Goal: Information Seeking & Learning: Learn about a topic

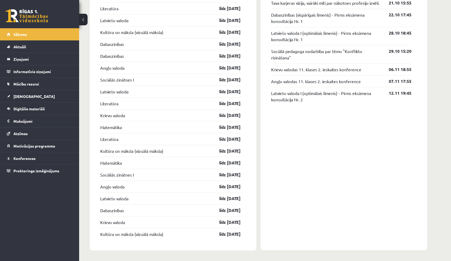
scroll to position [546, 0]
click at [39, 113] on link "Digitālie materiāli" at bounding box center [40, 109] width 66 height 12
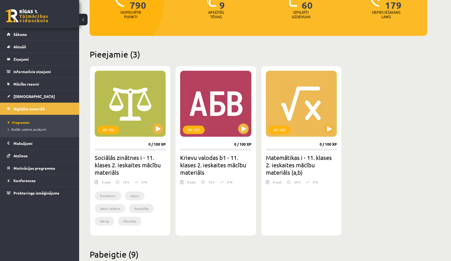
scroll to position [84, 0]
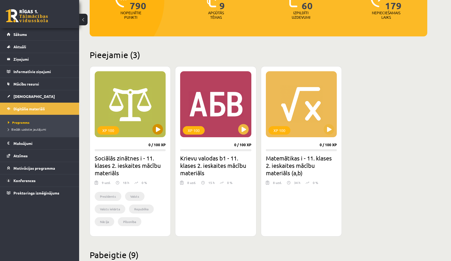
click at [156, 131] on button at bounding box center [158, 129] width 11 height 11
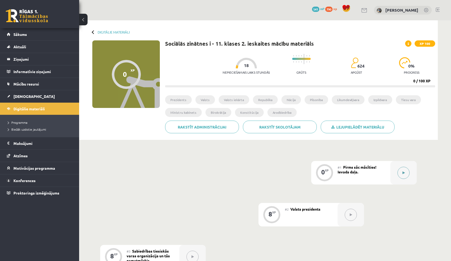
click at [405, 173] on button at bounding box center [404, 173] width 12 height 12
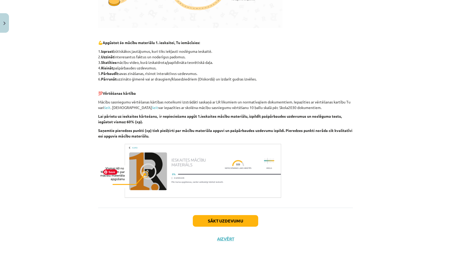
scroll to position [244, 0]
click at [233, 221] on button "Sākt uzdevumu" at bounding box center [225, 221] width 65 height 12
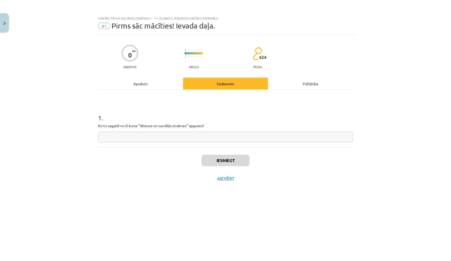
scroll to position [0, 0]
click at [261, 136] on input "text" at bounding box center [225, 137] width 255 height 11
type input "**********"
click at [235, 166] on button "Iesniegt" at bounding box center [226, 161] width 48 height 12
click at [230, 182] on button "Nākamā nodarbība" at bounding box center [226, 182] width 52 height 12
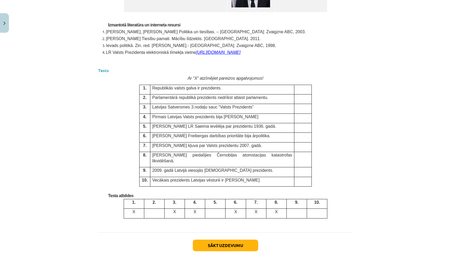
scroll to position [1315, 0]
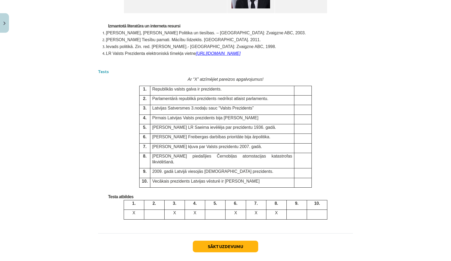
click at [293, 210] on p at bounding box center [297, 213] width 16 height 6
click at [301, 168] on td at bounding box center [302, 173] width 17 height 10
click at [102, 69] on strong "Tests" at bounding box center [103, 72] width 11 height 6
click at [302, 135] on p at bounding box center [302, 137] width 13 height 6
click at [240, 241] on button "Sākt uzdevumu" at bounding box center [225, 247] width 65 height 12
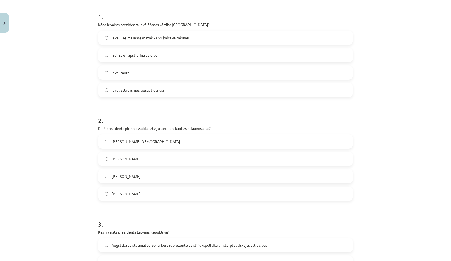
scroll to position [105, 0]
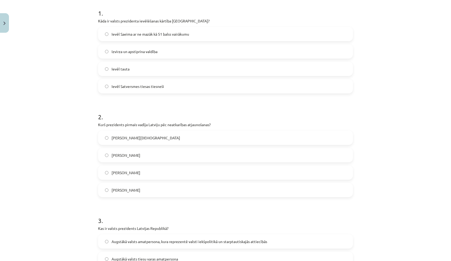
click at [181, 37] on span "Ievēl Saeima ar ne mazāk kā 51 balss vairākumu" at bounding box center [151, 34] width 78 height 6
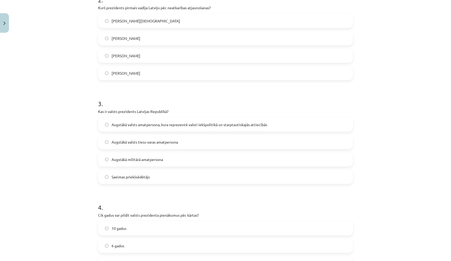
scroll to position [223, 0]
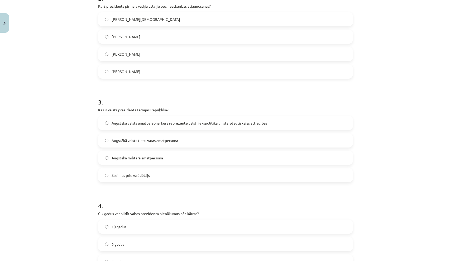
click at [148, 55] on label "[PERSON_NAME]" at bounding box center [226, 54] width 254 height 13
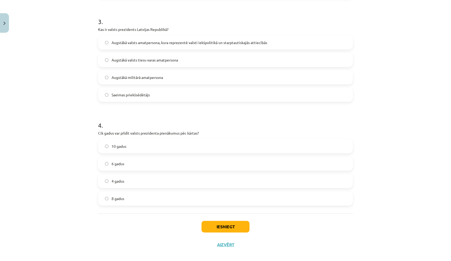
scroll to position [307, 0]
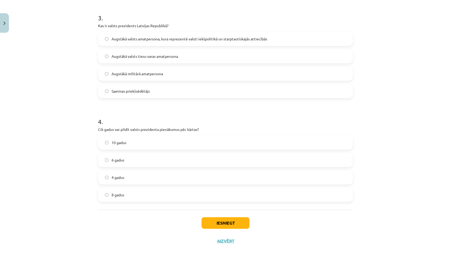
click at [193, 199] on label "8 gadus" at bounding box center [226, 194] width 254 height 13
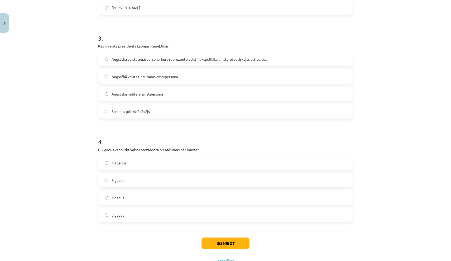
scroll to position [288, 0]
click at [145, 57] on span "Augstākā valsts amatpersona, kura reprezentē valsti iekšpolitikā un starptautis…" at bounding box center [190, 59] width 156 height 6
click at [214, 245] on button "Iesniegt" at bounding box center [226, 243] width 48 height 12
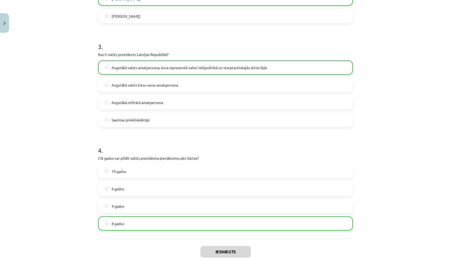
scroll to position [311, 0]
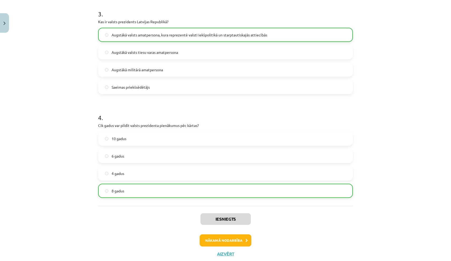
click at [215, 238] on button "Nākamā nodarbība" at bounding box center [226, 240] width 52 height 12
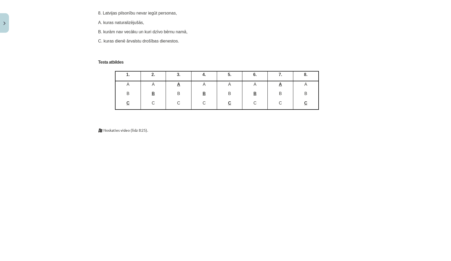
scroll to position [3140, 0]
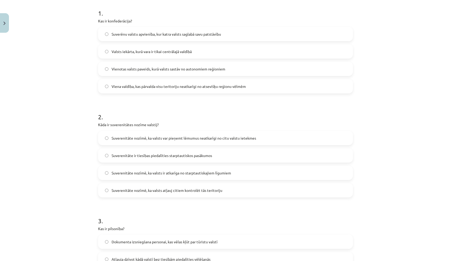
scroll to position [106, 0]
click at [157, 36] on span "Suverēnu valstu apvienība, kur katra valsts saglabā savu patstāvību" at bounding box center [167, 33] width 110 height 6
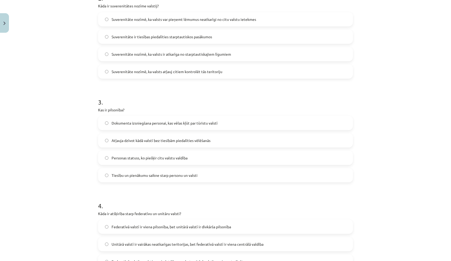
scroll to position [219, 0]
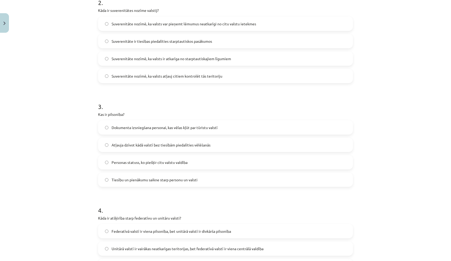
click at [157, 28] on label "Suverenitāte nozīmē, ka valsts var pieņemt lēmumus neatkarīgi no citu valstu ie…" at bounding box center [226, 23] width 254 height 13
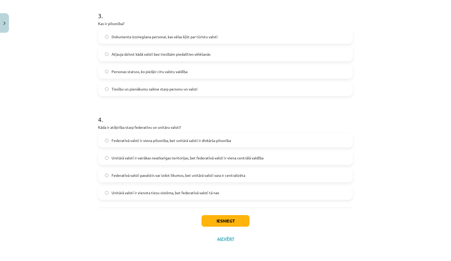
scroll to position [311, 0]
click at [187, 88] on span "Tiesību un pienākumu saikne starp personu un valsti" at bounding box center [155, 89] width 86 height 6
click at [124, 134] on label "Federatīvā valstī ir viena pilsonība, bet unitārā valstī ir divkārša pilsonība" at bounding box center [226, 140] width 254 height 13
click at [160, 168] on div "Federatīvā valstī pavalstis var izdot likumus, bet unitārā valstī vara ir centr…" at bounding box center [225, 175] width 255 height 14
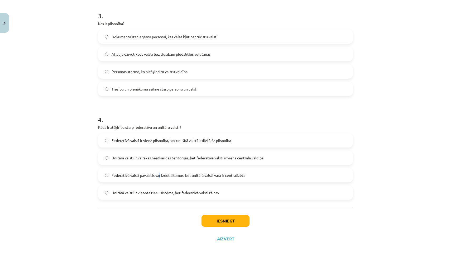
click at [160, 173] on span "Federatīvā valstī pavalstis var izdot likumus, bet unitārā valstī vara ir centr…" at bounding box center [179, 176] width 134 height 6
click at [216, 220] on button "Iesniegt" at bounding box center [226, 221] width 48 height 12
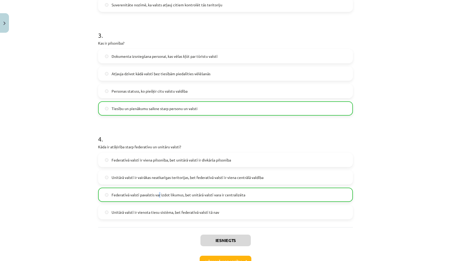
scroll to position [290, 0]
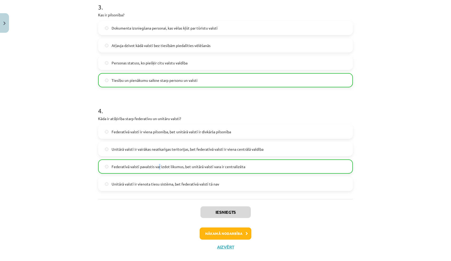
click at [212, 231] on button "Nākamā nodarbība" at bounding box center [226, 234] width 52 height 12
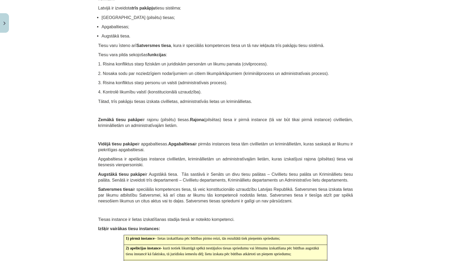
scroll to position [1473, 0]
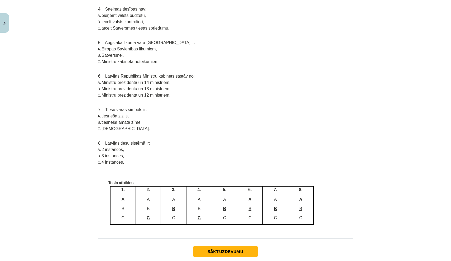
click at [203, 246] on button "Sākt uzdevumu" at bounding box center [225, 252] width 65 height 12
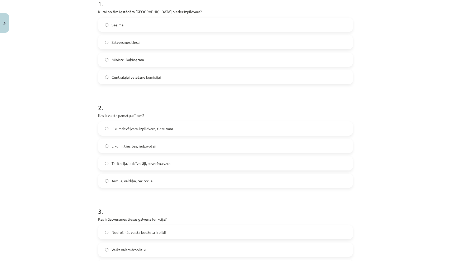
scroll to position [120, 0]
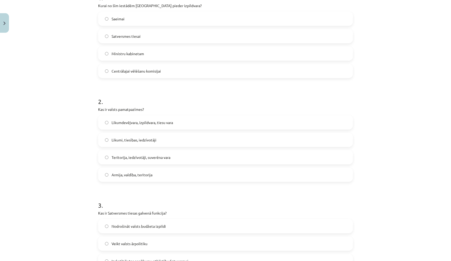
click at [125, 53] on span "Ministru kabinetam" at bounding box center [128, 54] width 32 height 6
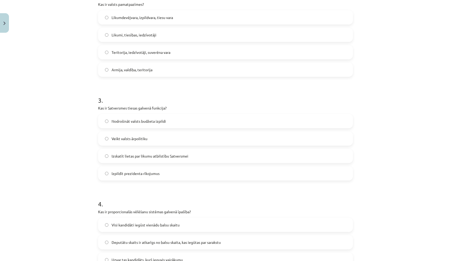
scroll to position [225, 0]
click at [127, 54] on span "Teritorija, iedzīvotāji, suverēna vara" at bounding box center [141, 52] width 59 height 6
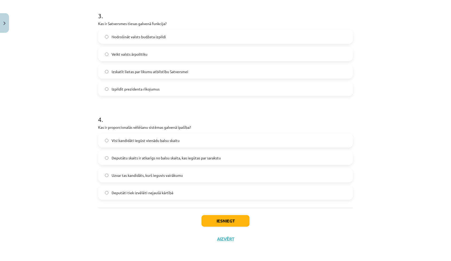
scroll to position [310, 0]
click at [169, 72] on span "Izskatīt lietas par likumu atbilstību Satversmei" at bounding box center [150, 72] width 77 height 6
click at [198, 156] on span "Deputātu skaits ir atkarīgs no balsu skaita, kas iegūtas par sarakstu" at bounding box center [166, 158] width 109 height 6
click at [220, 222] on button "Iesniegt" at bounding box center [226, 221] width 48 height 12
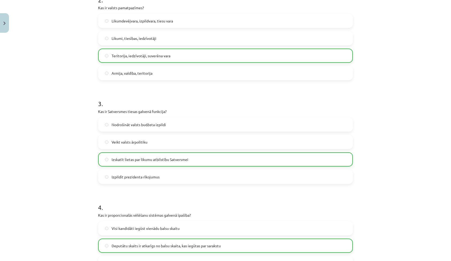
scroll to position [219, 0]
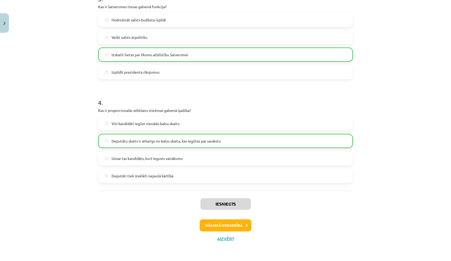
click at [221, 229] on button "Nākamā nodarbība" at bounding box center [226, 225] width 52 height 12
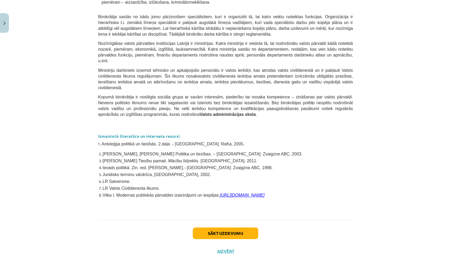
scroll to position [1159, 0]
click at [207, 228] on button "Sākt uzdevumu" at bounding box center [225, 234] width 65 height 12
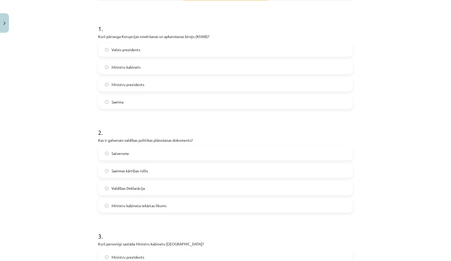
scroll to position [89, 0]
click at [115, 105] on label "Saeima" at bounding box center [226, 101] width 254 height 13
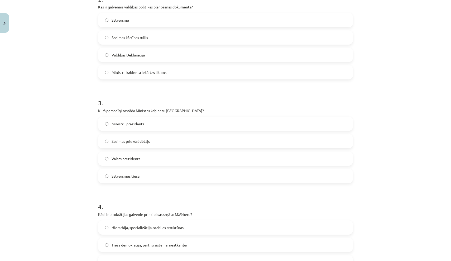
scroll to position [220, 0]
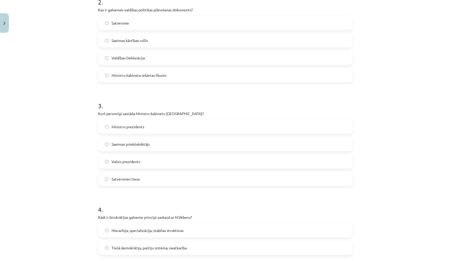
click at [136, 58] on span "Valdības Deklarācija" at bounding box center [128, 58] width 33 height 6
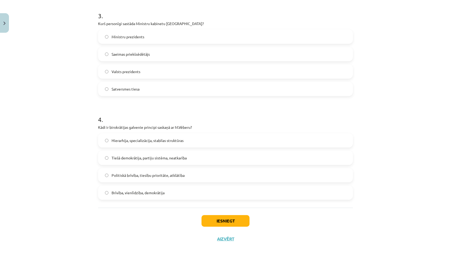
scroll to position [310, 0]
click at [121, 36] on span "Ministru prezidents" at bounding box center [128, 37] width 33 height 6
click at [178, 134] on label "Hierarhija, specializācija, stabilas struktūras" at bounding box center [226, 140] width 254 height 13
click at [231, 220] on button "Iesniegt" at bounding box center [226, 221] width 48 height 12
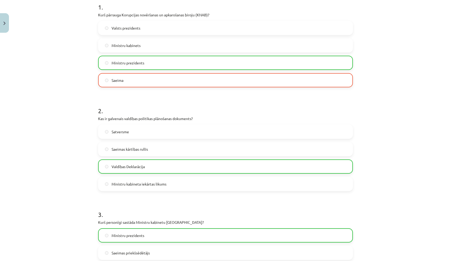
scroll to position [112, 0]
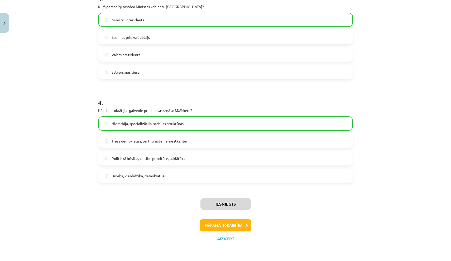
click at [229, 226] on button "Nākamā nodarbība" at bounding box center [226, 225] width 52 height 12
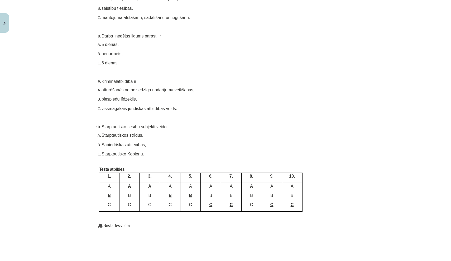
scroll to position [2883, 0]
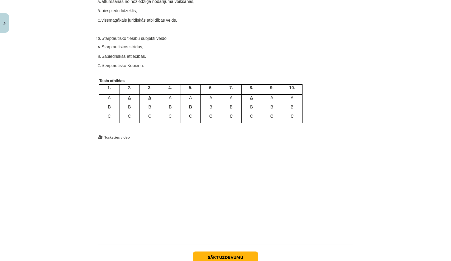
click at [230, 252] on button "Sākt uzdevumu" at bounding box center [225, 258] width 65 height 12
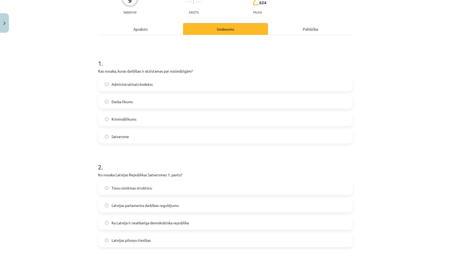
scroll to position [56, 0]
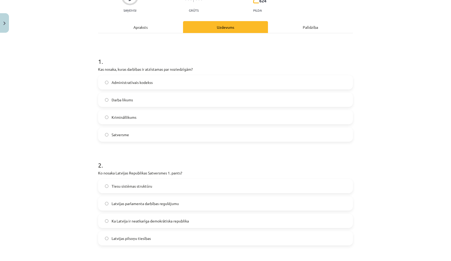
click at [181, 116] on label "Krimināllikums" at bounding box center [226, 117] width 254 height 13
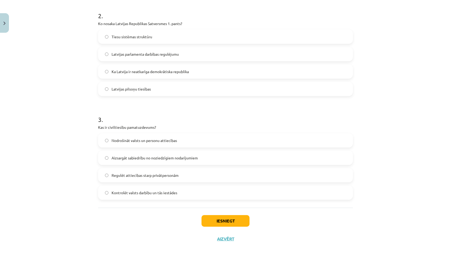
scroll to position [207, 0]
click at [137, 72] on span "Ka Latvija ir neatkarīga demokrātiska republika" at bounding box center [150, 72] width 77 height 6
click at [212, 169] on label "Regulēt attiecības starp privātpersonām" at bounding box center [226, 175] width 254 height 13
click at [239, 218] on button "Iesniegt" at bounding box center [226, 221] width 48 height 12
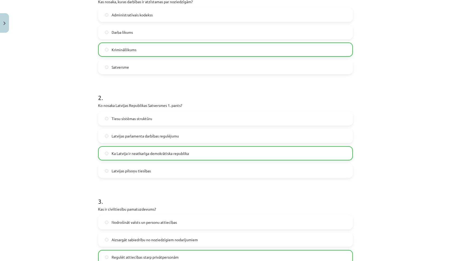
scroll to position [124, 0]
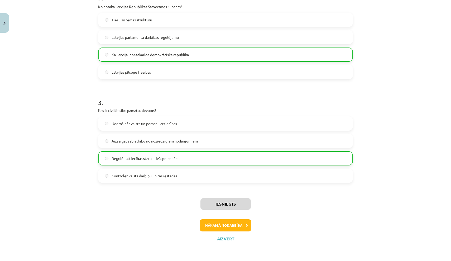
click at [235, 226] on button "Nākamā nodarbība" at bounding box center [226, 225] width 52 height 12
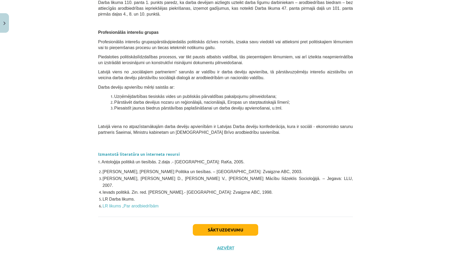
scroll to position [405, 0]
click at [229, 225] on button "Sākt uzdevumu" at bounding box center [225, 230] width 65 height 12
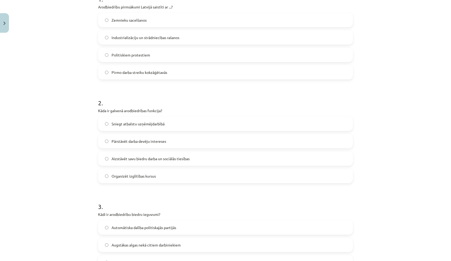
scroll to position [119, 0]
click at [115, 39] on span "Industrializāciju un strādniecības rašanos" at bounding box center [146, 38] width 68 height 6
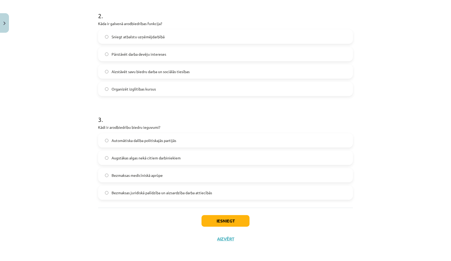
scroll to position [207, 0]
click at [142, 72] on span "Aizstāvēt savu biedru darba un sociālās tiesības" at bounding box center [151, 72] width 78 height 6
click at [184, 194] on span "Bezmaksas juridiskā palīdzība un aizsardzība darba attiecībās" at bounding box center [162, 193] width 101 height 6
click at [217, 219] on button "Iesniegt" at bounding box center [226, 221] width 48 height 12
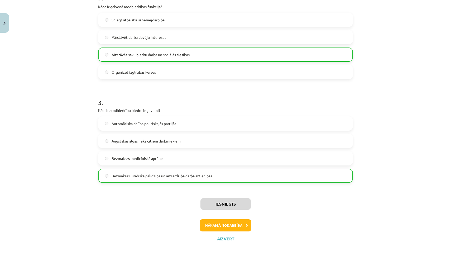
scroll to position [223, 0]
click at [217, 226] on button "Nākamā nodarbība" at bounding box center [226, 225] width 52 height 12
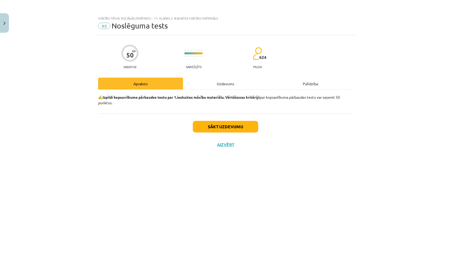
scroll to position [0, 0]
click at [204, 124] on button "Sākt uzdevumu" at bounding box center [225, 127] width 65 height 12
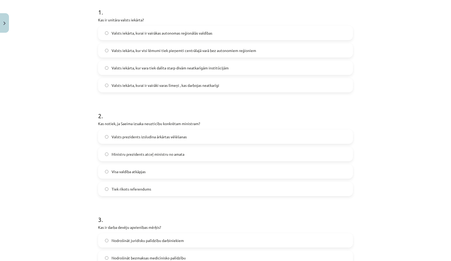
scroll to position [107, 0]
click at [181, 52] on span "Valsts iekārta, kur visi lēmumi tiek pieņemti centrālajā varā bez autonomiem re…" at bounding box center [184, 50] width 145 height 6
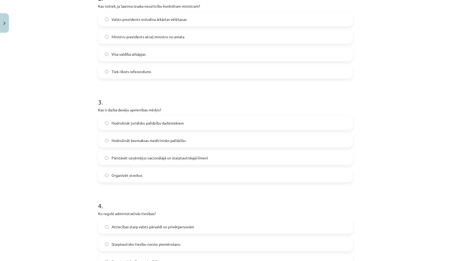
scroll to position [222, 0]
click at [145, 36] on span "Ministru prezidents atceļ ministru no amata" at bounding box center [148, 38] width 73 height 6
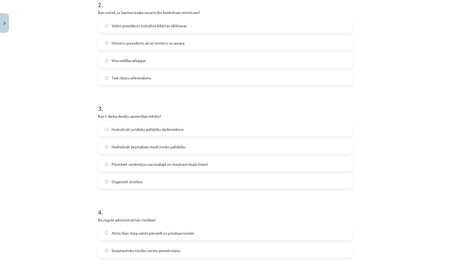
scroll to position [230, 0]
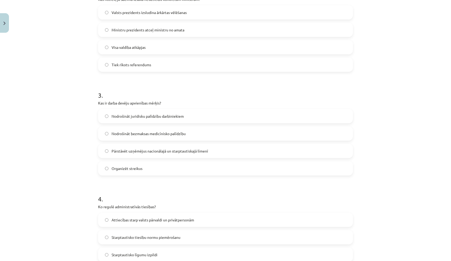
click at [191, 153] on span "Pārstāvēt uzņēmējus nacionālajā un starptautiskajā līmenī" at bounding box center [160, 151] width 97 height 6
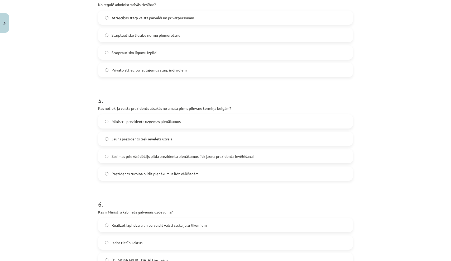
scroll to position [434, 0]
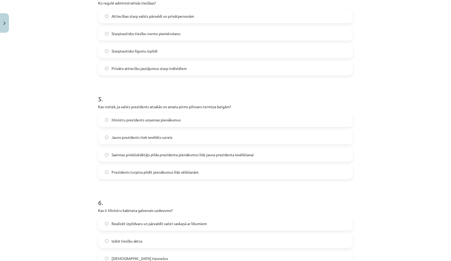
click at [126, 16] on span "Attiecības starp valsts pārvaldi un privātpersonām" at bounding box center [153, 16] width 83 height 6
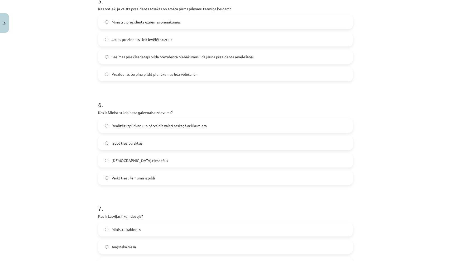
scroll to position [536, 0]
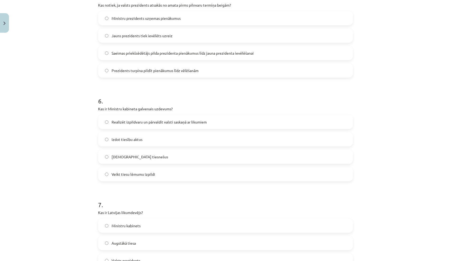
click at [187, 53] on span "Saeimas priekšsēdētājs pilda prezidenta pienākumus līdz jauna prezidenta ievēlē…" at bounding box center [183, 53] width 142 height 6
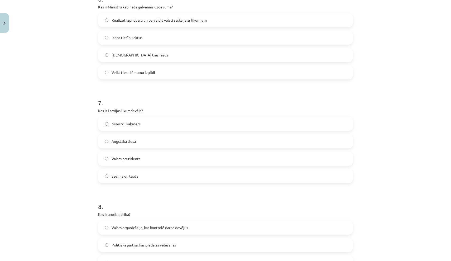
scroll to position [637, 0]
click at [172, 21] on span "Realizēt izpildvaru un pārvaldīt valsti saskaņā ar likumiem" at bounding box center [159, 20] width 95 height 6
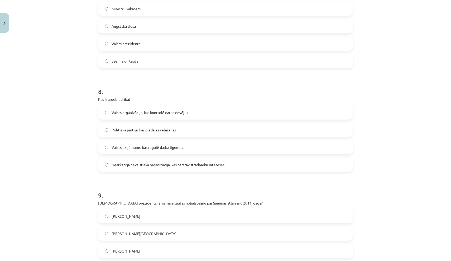
scroll to position [753, 0]
click at [138, 61] on span "Saeima un tauta" at bounding box center [125, 61] width 27 height 6
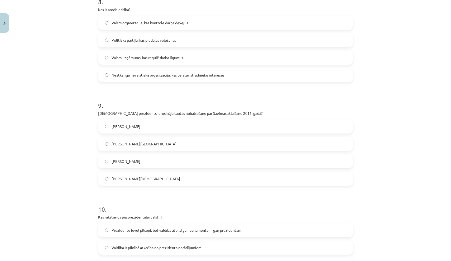
scroll to position [849, 0]
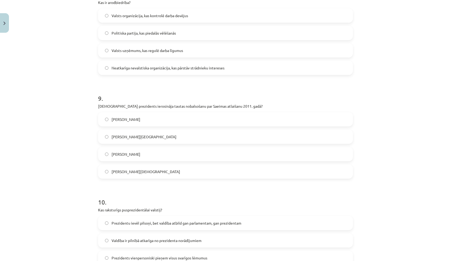
click at [155, 66] on span "Neatkarīga nevalstiska organizācija, kas pārstāv strādnieku intereses" at bounding box center [168, 68] width 113 height 6
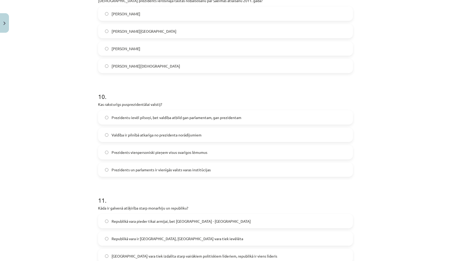
scroll to position [952, 0]
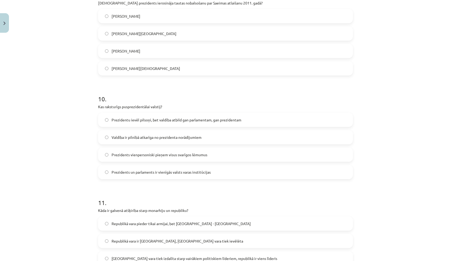
click at [172, 15] on label "[PERSON_NAME]" at bounding box center [226, 16] width 254 height 13
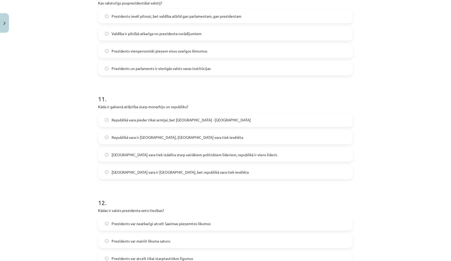
scroll to position [1057, 0]
click at [114, 16] on span "Prezidentu ievēl pilsoņi, bet valdība atbild gan parlamentam, gan prezidentam" at bounding box center [177, 16] width 130 height 6
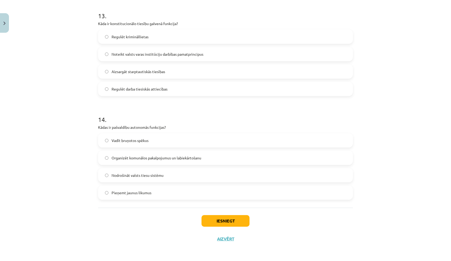
scroll to position [1348, 0]
click at [128, 158] on span "Organizēt komunālos pakalpojumus un labiekārtošanu" at bounding box center [157, 158] width 90 height 6
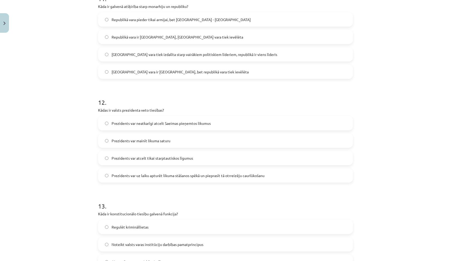
scroll to position [1159, 0]
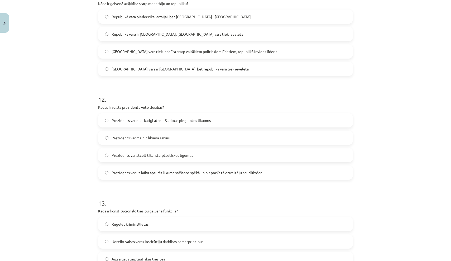
click at [126, 51] on span "[GEOGRAPHIC_DATA] vara tiek izdalīta starp vairākiem politiskiem līderiem, repu…" at bounding box center [195, 52] width 166 height 6
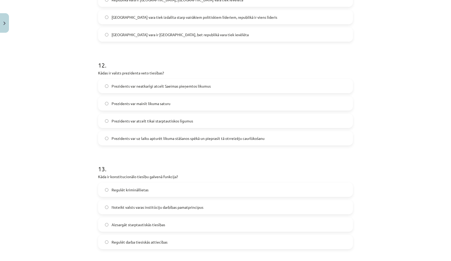
scroll to position [1191, 0]
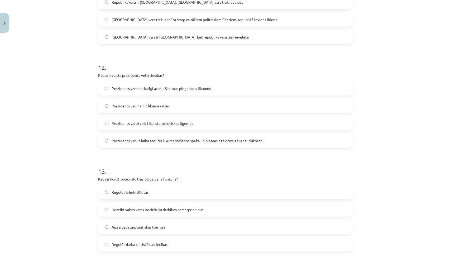
click at [150, 139] on span "Prezidents var uz laiku apturēt likuma stāšanos spēkā un pieprasīt tā otrreizēj…" at bounding box center [188, 141] width 153 height 6
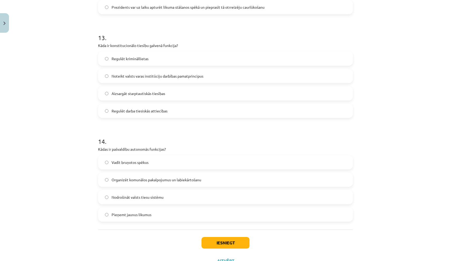
scroll to position [1325, 0]
click at [118, 77] on span "Noteikt valsts varas institūciju darbības pamatprincipus" at bounding box center [158, 76] width 92 height 6
click at [215, 240] on button "Iesniegt" at bounding box center [226, 242] width 48 height 12
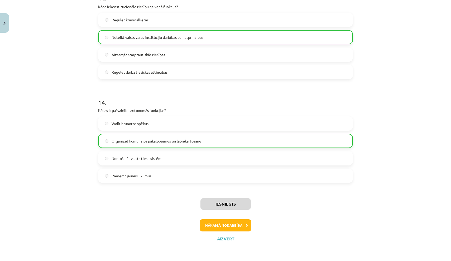
scroll to position [1364, 0]
click at [211, 223] on button "Nākamā nodarbība" at bounding box center [226, 225] width 52 height 12
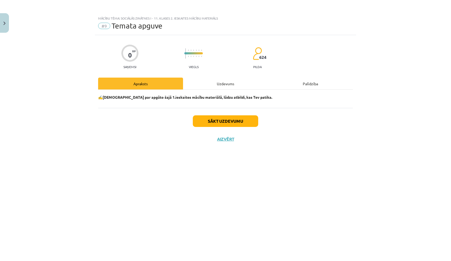
scroll to position [0, 0]
click at [216, 122] on button "Sākt uzdevumu" at bounding box center [225, 121] width 65 height 12
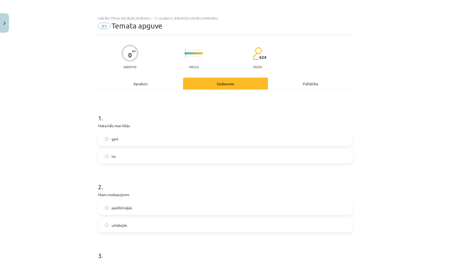
click at [202, 143] on label "garš" at bounding box center [226, 138] width 254 height 13
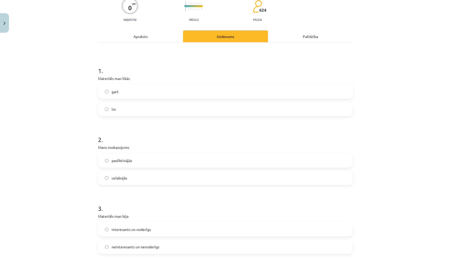
scroll to position [49, 0]
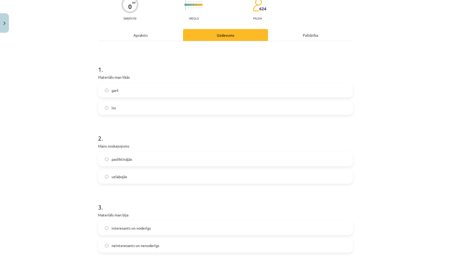
click at [201, 177] on label "uzlabojās" at bounding box center [226, 176] width 254 height 13
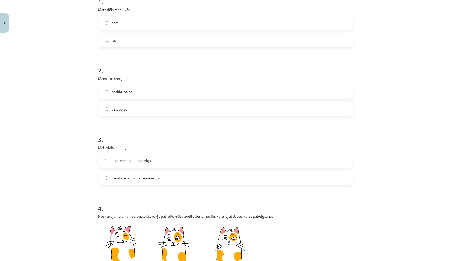
scroll to position [113, 0]
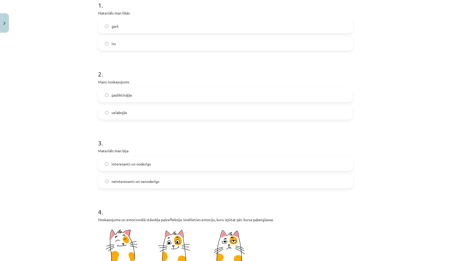
click at [197, 169] on label "interesants un noderīgs" at bounding box center [226, 163] width 254 height 13
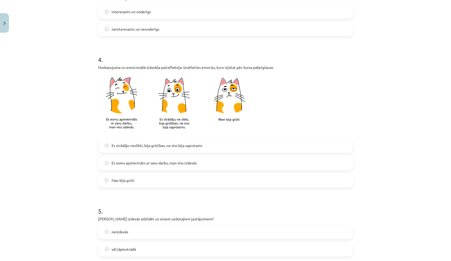
scroll to position [264, 0]
click at [175, 147] on span "Es strādāju neslikti, bija grūtības, ne viss bija saprotams" at bounding box center [157, 147] width 91 height 6
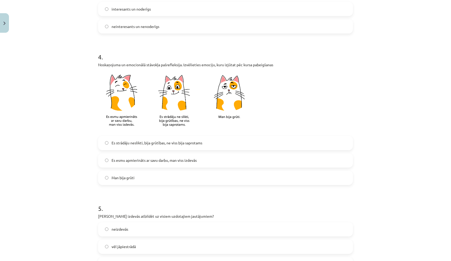
click at [175, 158] on span "Es esmu apmierināts ar savu darbu, man viss izdevās" at bounding box center [154, 161] width 85 height 6
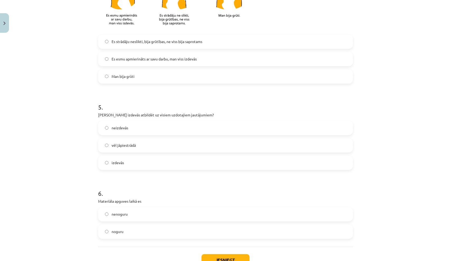
scroll to position [369, 0]
click at [163, 144] on label "vēl jāpiestrādā" at bounding box center [226, 145] width 254 height 13
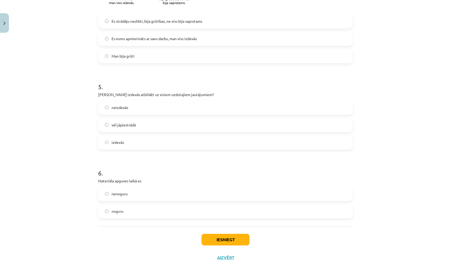
scroll to position [390, 0]
click at [166, 193] on label "nenoguru" at bounding box center [226, 193] width 254 height 13
click at [220, 239] on button "Iesniegt" at bounding box center [226, 240] width 48 height 12
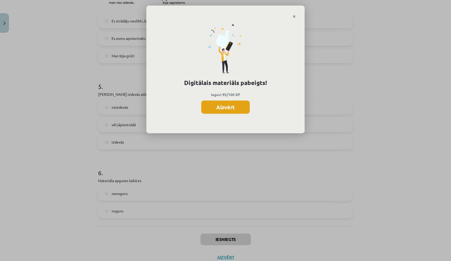
click at [207, 106] on button "Aizvērt" at bounding box center [225, 107] width 49 height 13
